Goal: Task Accomplishment & Management: Manage account settings

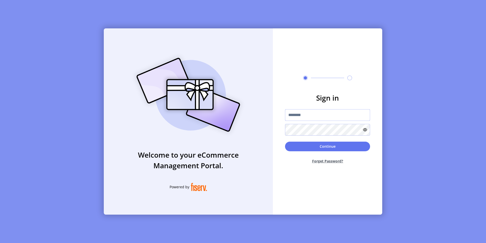
click at [306, 116] on input "text" at bounding box center [327, 115] width 85 height 12
type input "*********"
click at [326, 145] on button "Continue" at bounding box center [327, 146] width 85 height 10
